Goal: Complete application form

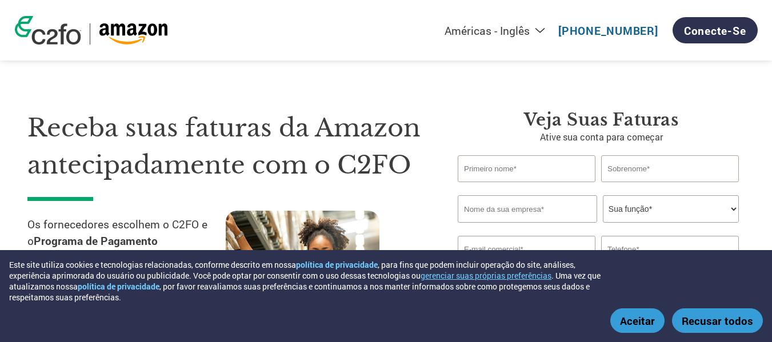
click at [544, 183] on font "Nome inválido ou nome muito longo" at bounding box center [504, 186] width 95 height 7
click at [535, 172] on input "text" at bounding box center [526, 168] width 138 height 27
type input "j"
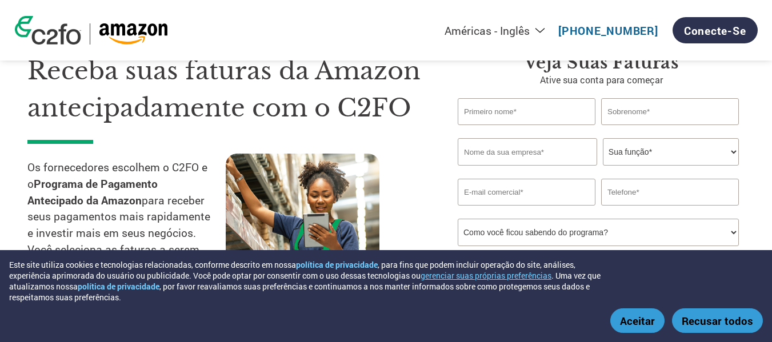
drag, startPoint x: 661, startPoint y: 142, endPoint x: 665, endPoint y: 156, distance: 15.5
click at [661, 142] on select "Sua função* Diretor Financeiro Controlador Gerente de Crédito Diretor Financeir…" at bounding box center [670, 151] width 136 height 27
click at [670, 159] on select "Sua função* Diretor Financeiro Controlador Gerente de Crédito Diretor Financeir…" at bounding box center [670, 151] width 136 height 27
click at [531, 123] on input "text" at bounding box center [526, 111] width 138 height 27
type input "a"
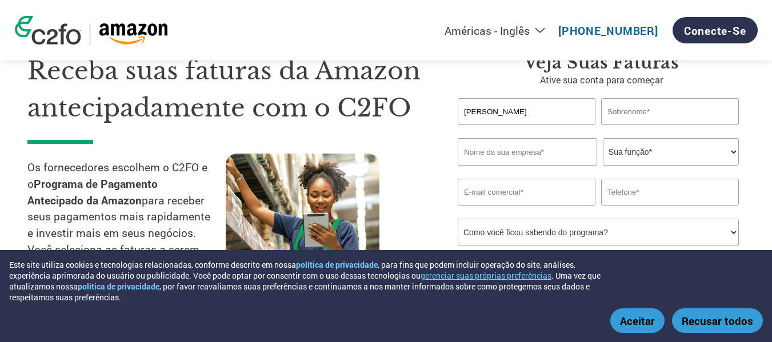
type input "[PERSON_NAME]"
click at [650, 107] on input "text" at bounding box center [670, 111] width 138 height 27
click at [562, 153] on input "text" at bounding box center [526, 151] width 139 height 27
click at [654, 112] on input "text" at bounding box center [670, 111] width 138 height 27
click at [654, 154] on select "Sua função* Diretor Financeiro Controlador Gerente de Crédito Diretor Financeir…" at bounding box center [670, 151] width 136 height 27
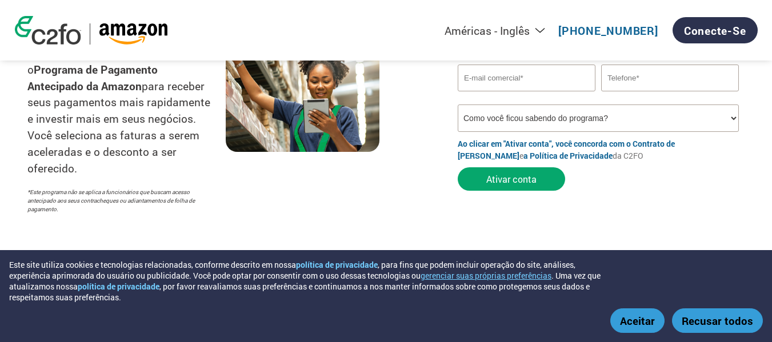
scroll to position [0, 0]
